Goal: Information Seeking & Learning: Understand process/instructions

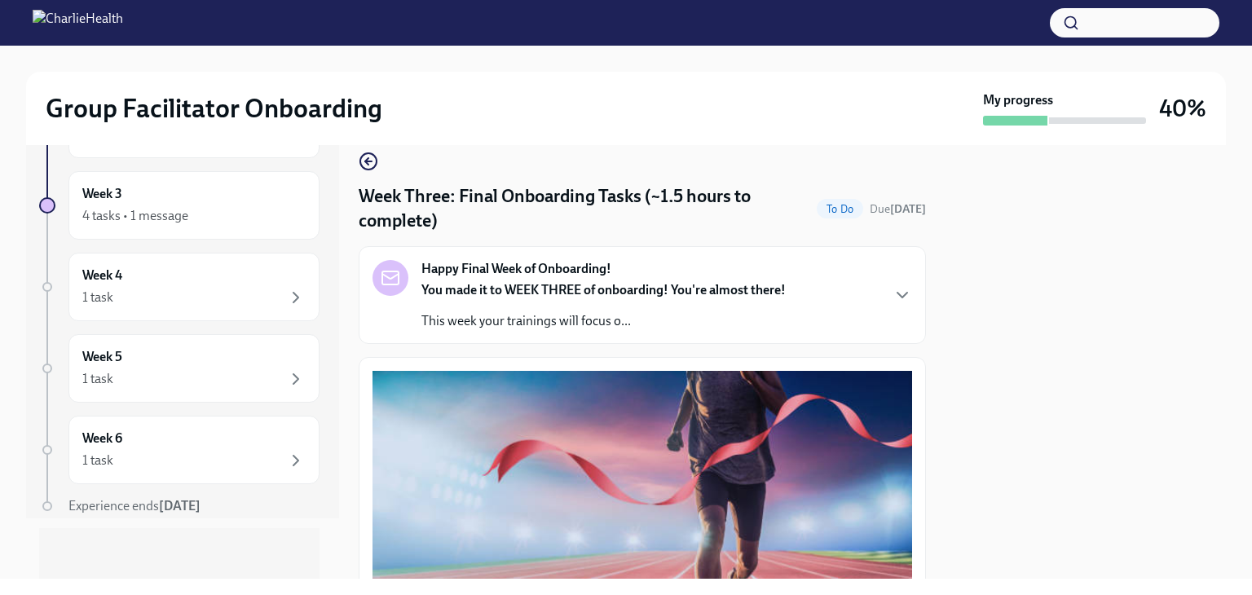
scroll to position [33, 0]
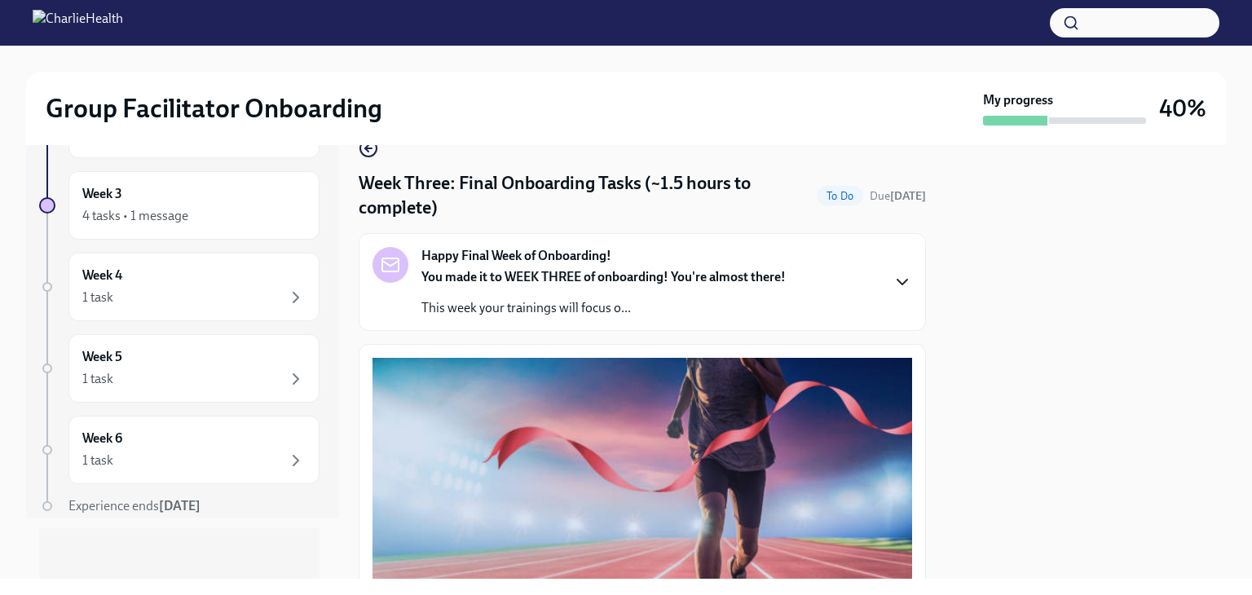
click at [893, 288] on icon "button" at bounding box center [903, 282] width 20 height 20
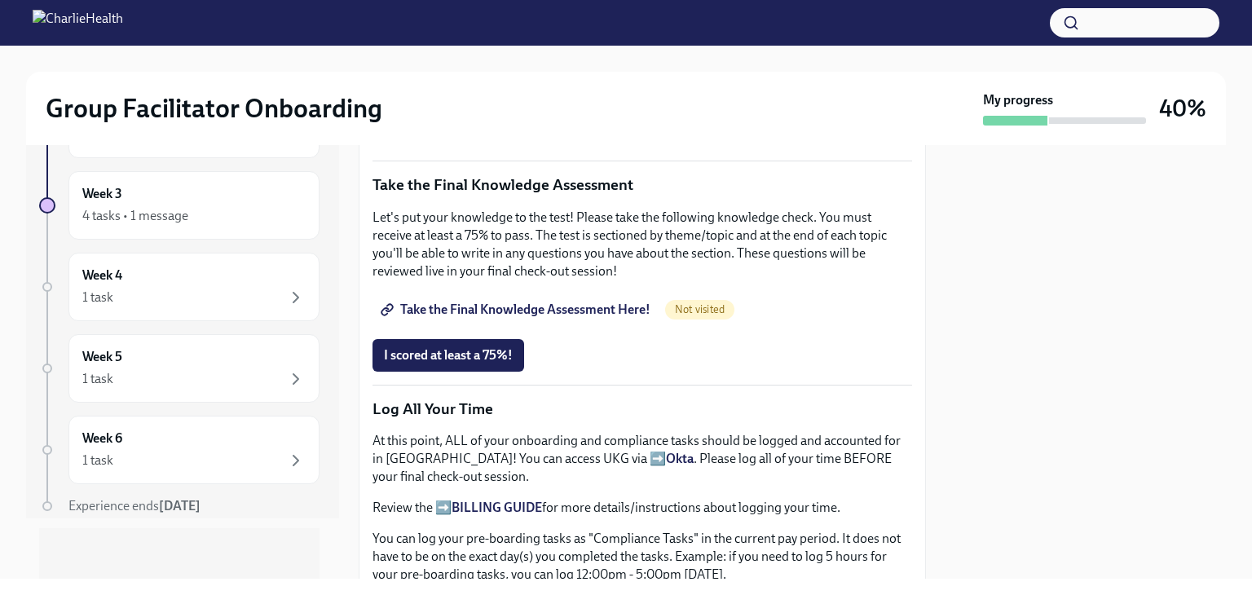
scroll to position [1278, 0]
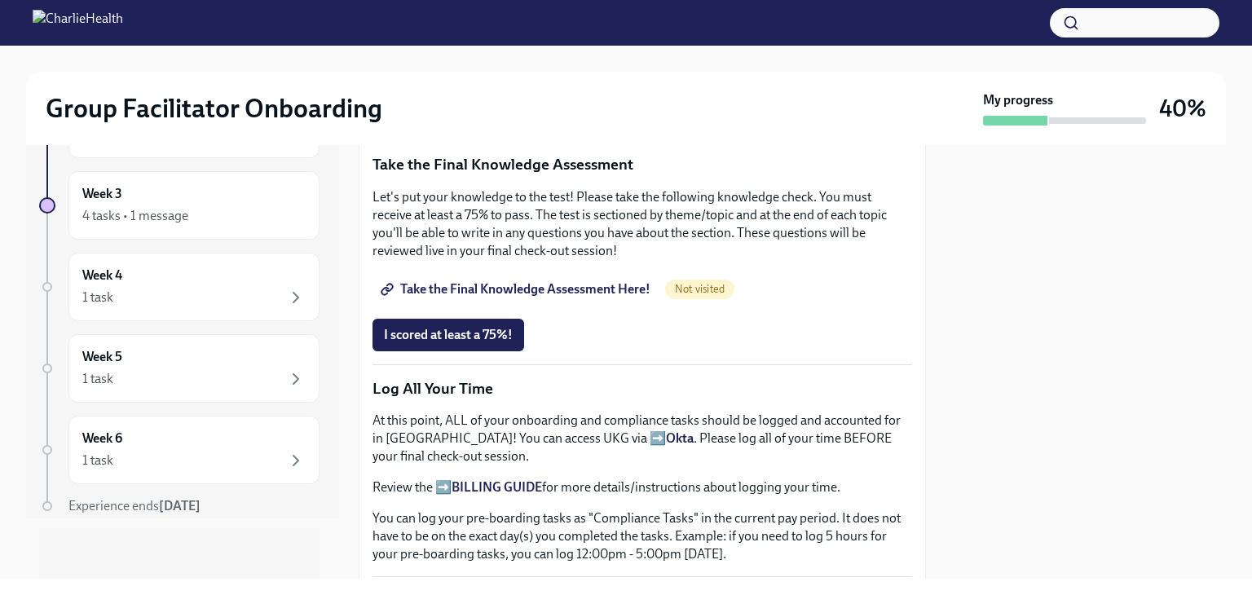
click at [467, 119] on span "Group Facilitator Study Guide" at bounding box center [475, 111] width 183 height 16
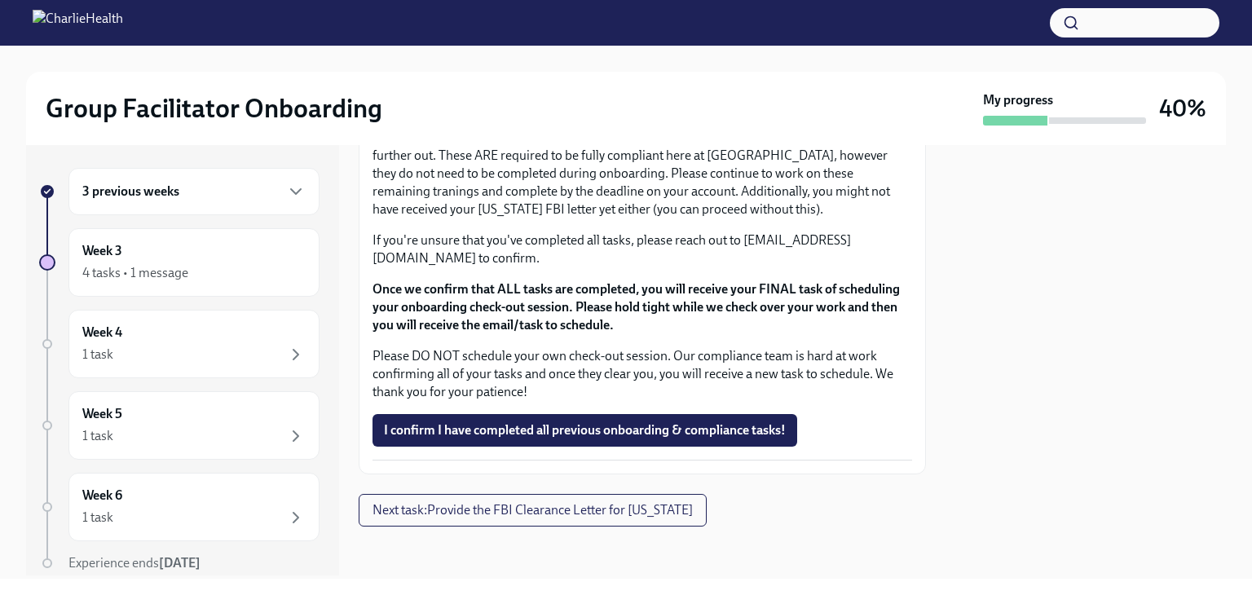
scroll to position [0, 0]
click at [286, 199] on icon "button" at bounding box center [296, 195] width 20 height 20
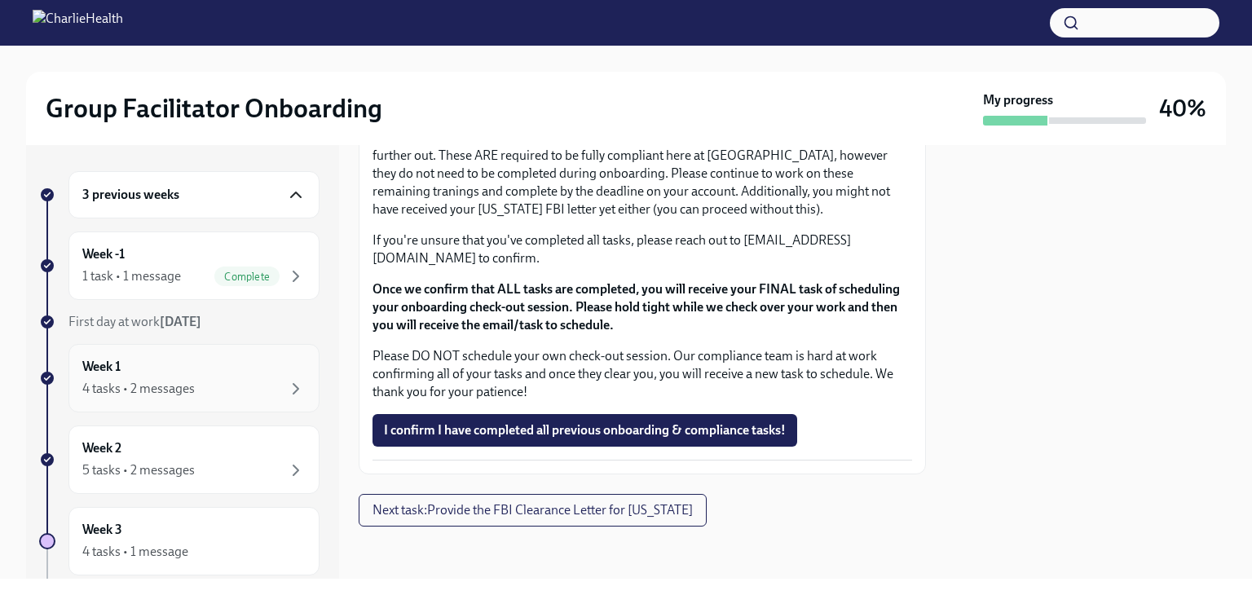
click at [262, 395] on div "4 tasks • 2 messages" at bounding box center [193, 389] width 223 height 20
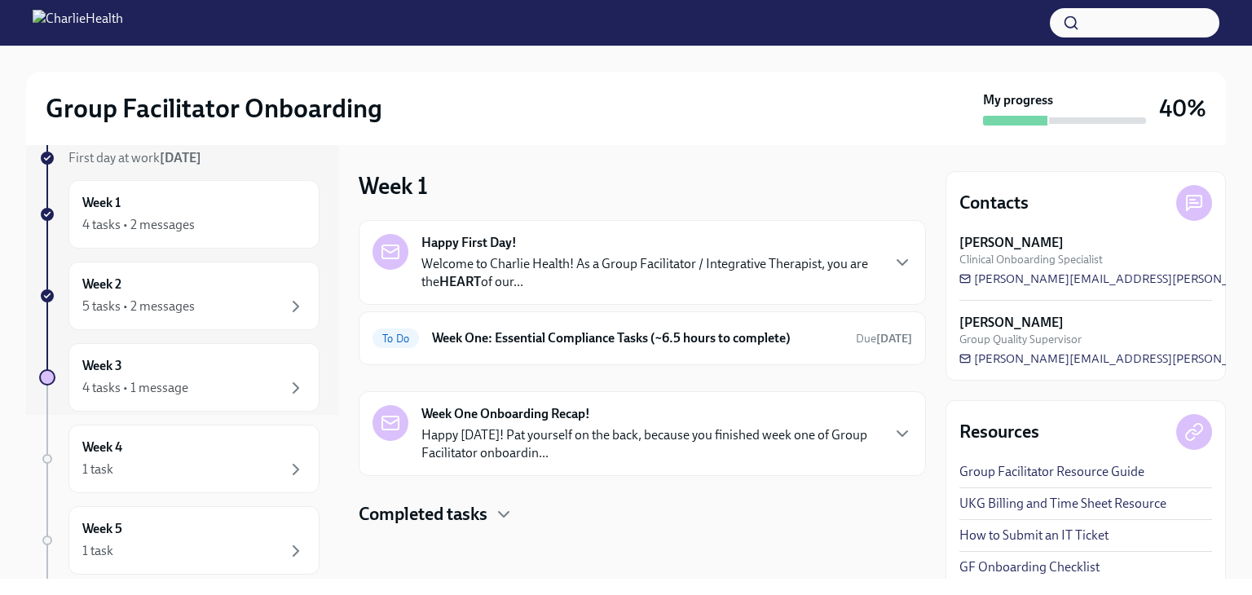
scroll to position [166, 0]
click at [182, 371] on div "Week 3 4 tasks • 1 message" at bounding box center [193, 375] width 223 height 41
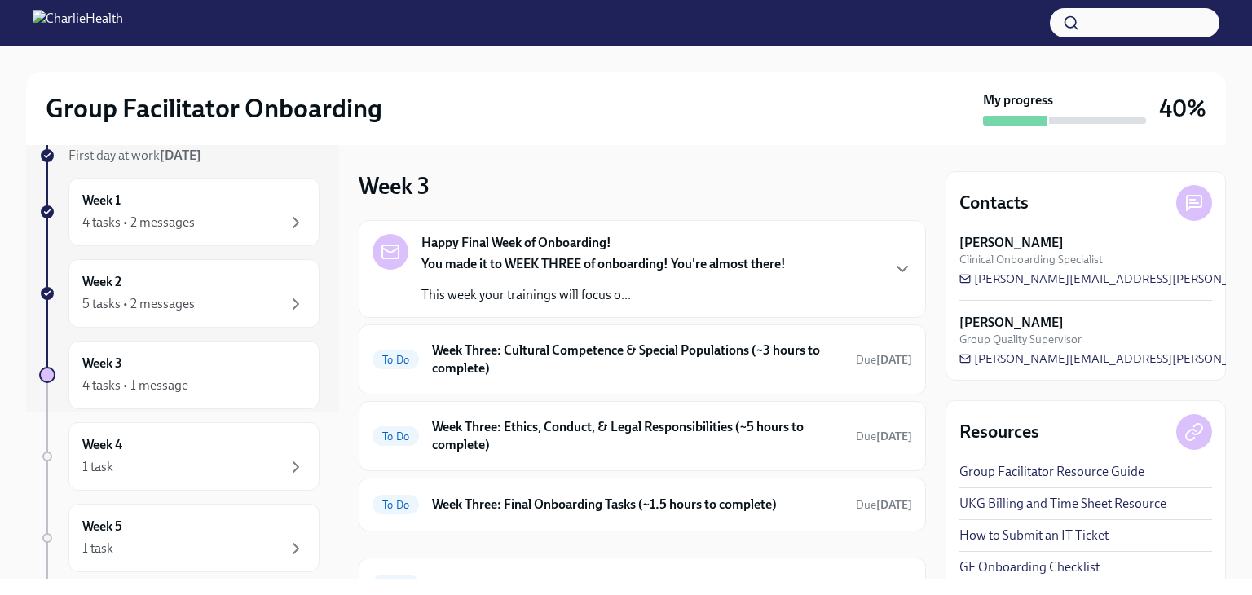
click at [878, 271] on div "Happy Final Week of Onboarding! You made it to WEEK THREE of onboarding! You're…" at bounding box center [643, 269] width 540 height 70
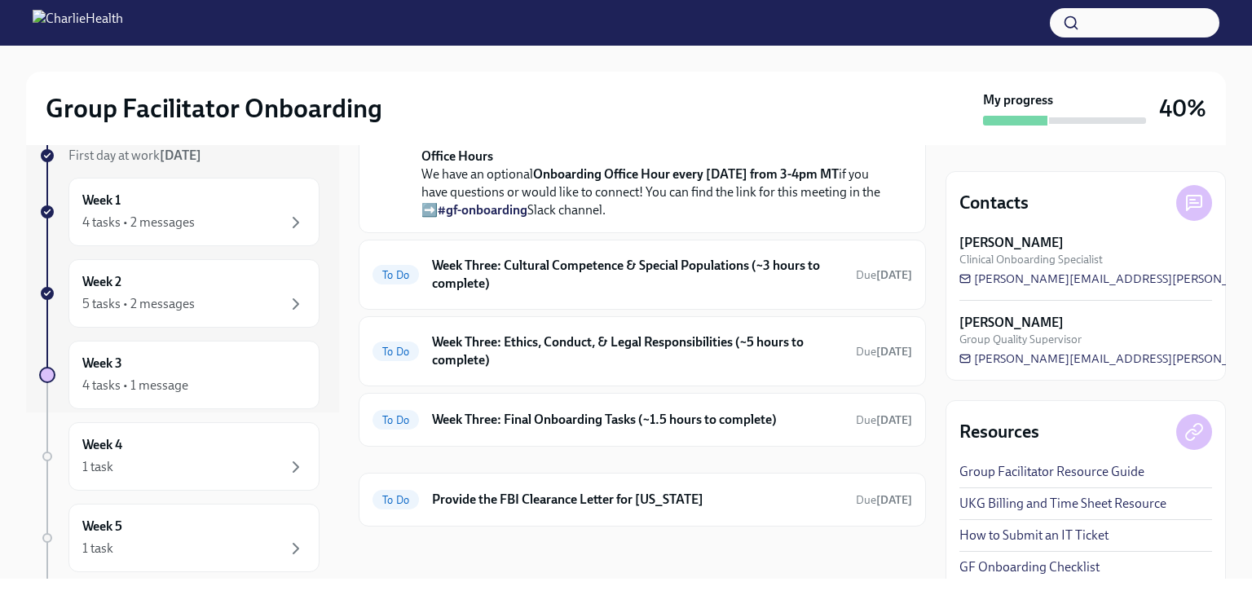
scroll to position [721, 0]
click at [631, 421] on h6 "Week Three: Final Onboarding Tasks (~1.5 hours to complete)" at bounding box center [637, 420] width 411 height 18
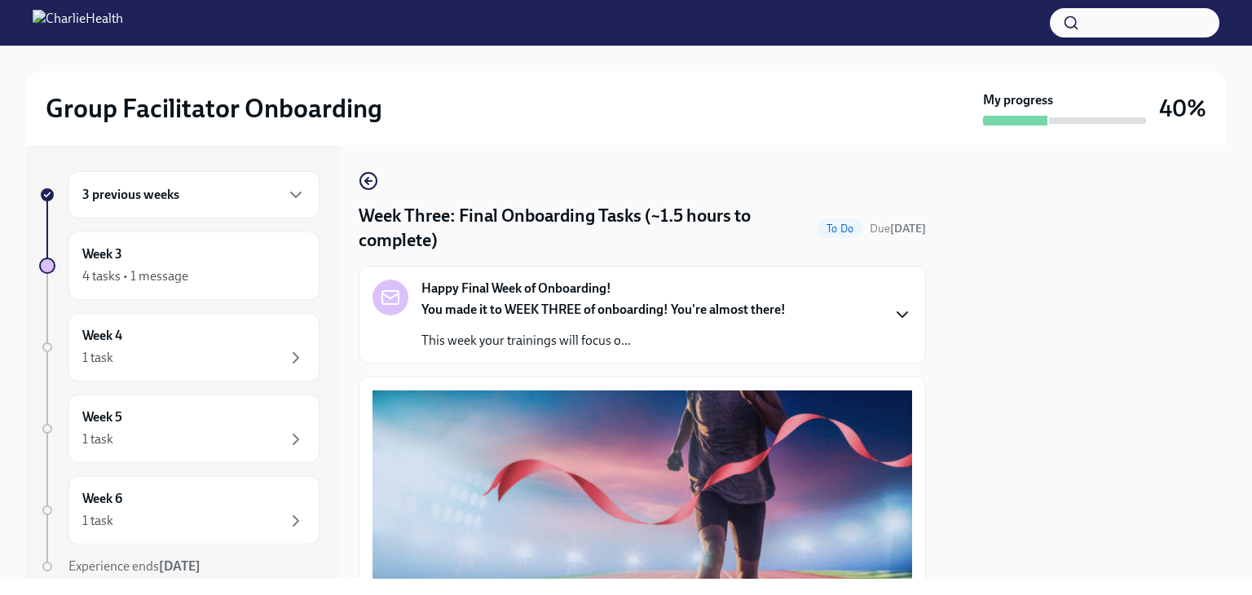
click at [893, 312] on icon "button" at bounding box center [903, 315] width 20 height 20
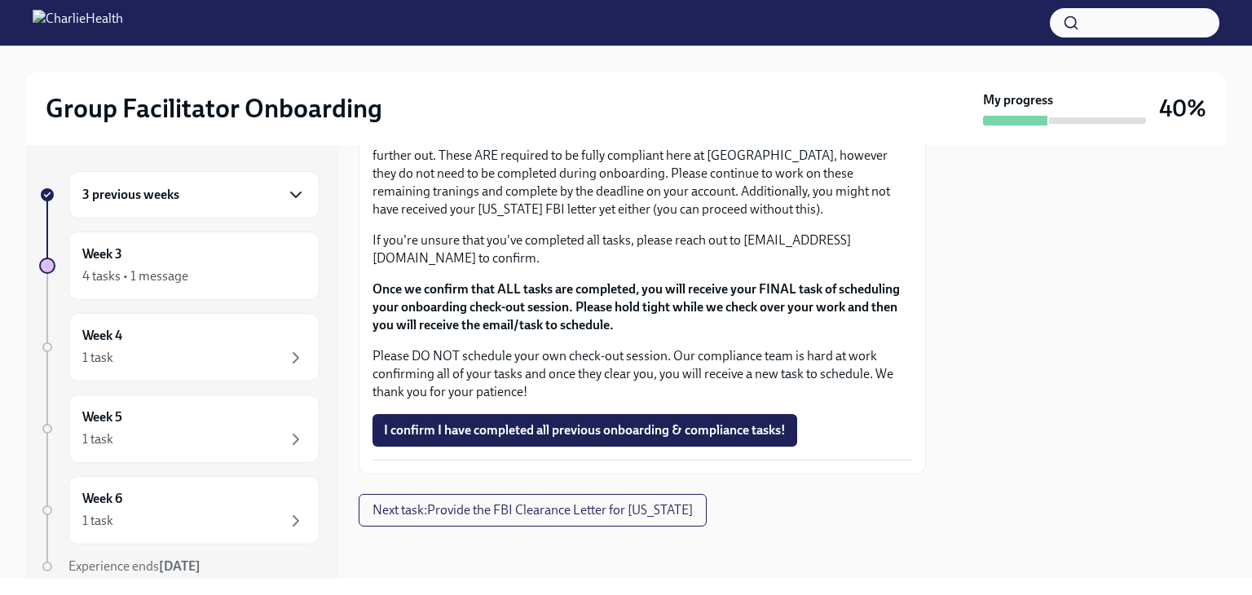
click at [289, 190] on icon "button" at bounding box center [296, 195] width 20 height 20
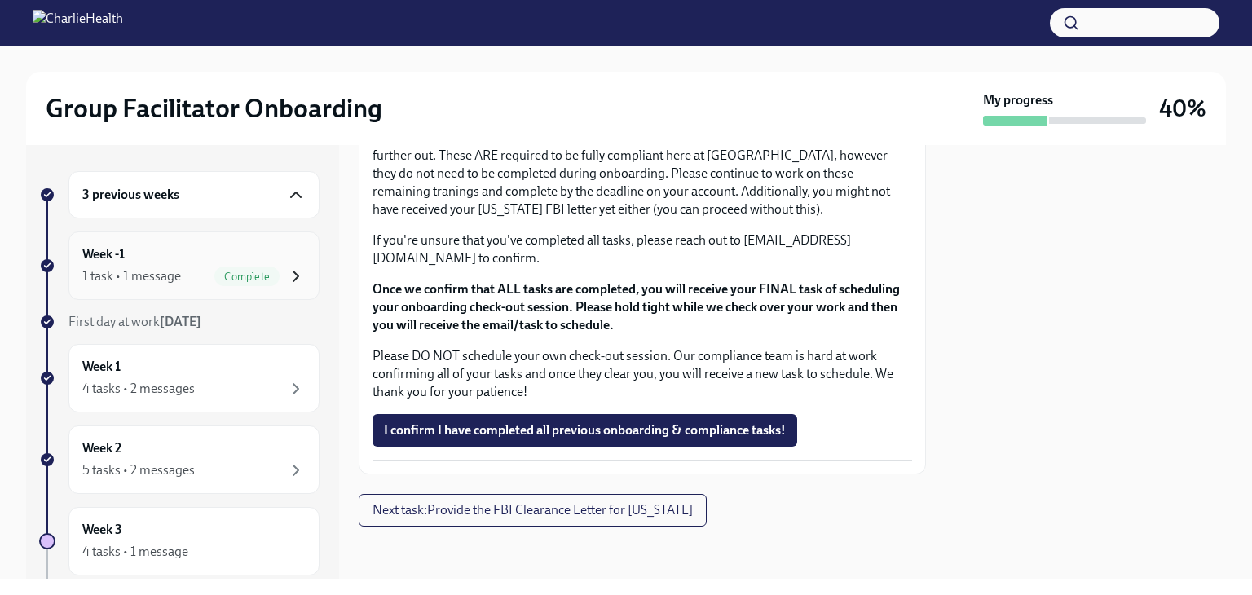
click at [286, 274] on icon "button" at bounding box center [296, 277] width 20 height 20
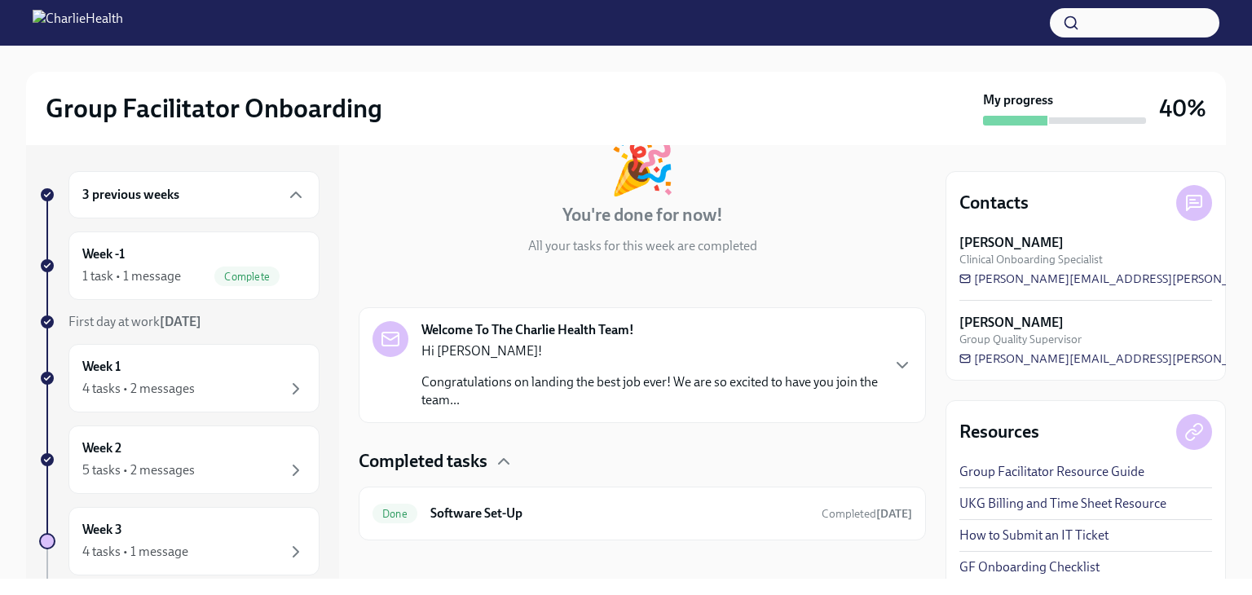
scroll to position [120, 0]
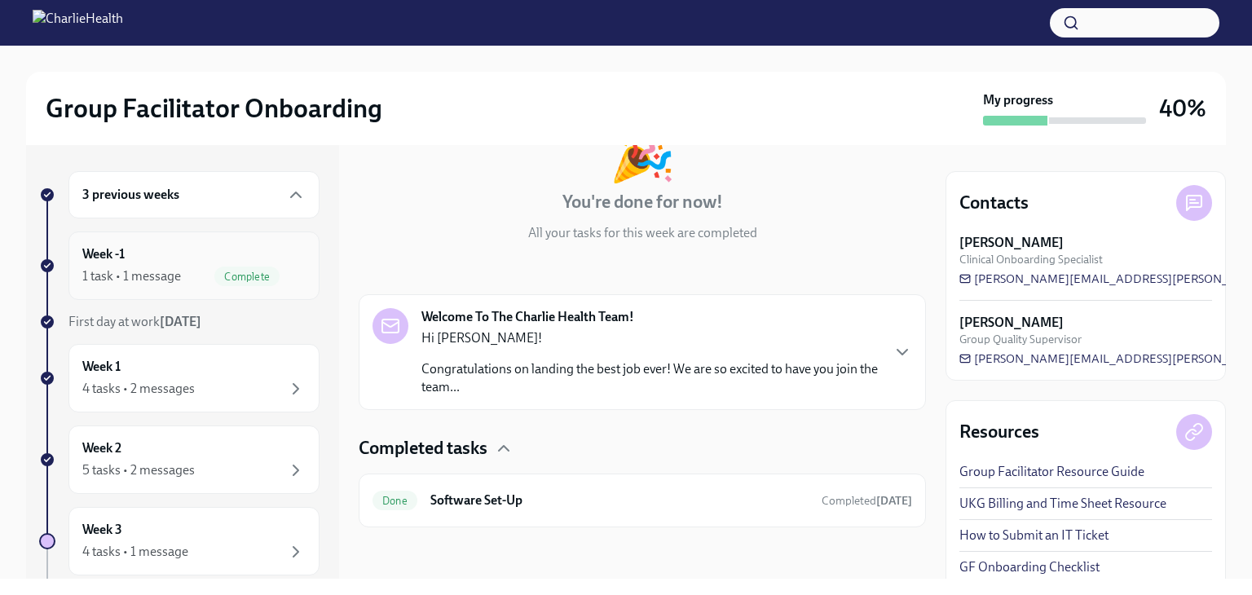
click at [114, 254] on h6 "Week -1" at bounding box center [103, 254] width 42 height 18
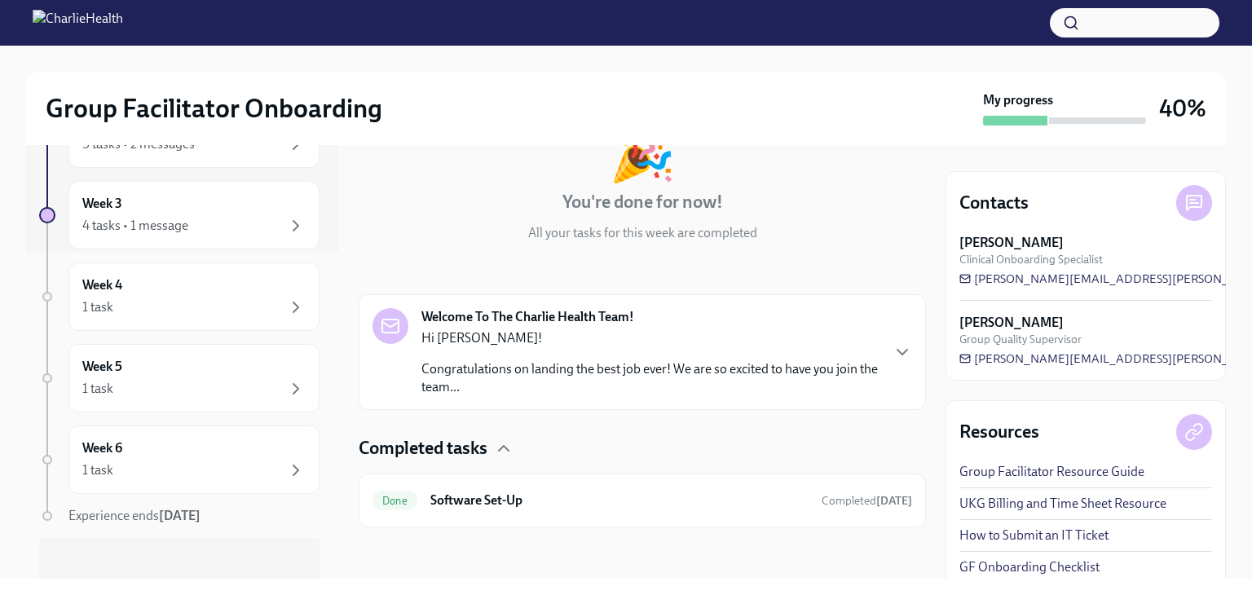
scroll to position [335, 0]
